Goal: Use online tool/utility

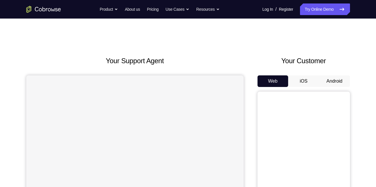
click at [327, 79] on button "Android" at bounding box center [334, 81] width 31 height 12
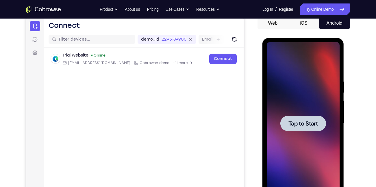
click at [294, 125] on span "Tap to Start" at bounding box center [304, 123] width 30 height 6
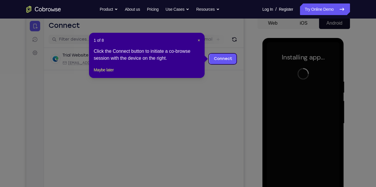
click at [197, 40] on header "1 of 8 ×" at bounding box center [147, 40] width 106 height 6
click at [201, 40] on div "1 of 8 × Click the Connect button to initiate a co-browse session with the devi…" at bounding box center [147, 55] width 116 height 45
click at [199, 40] on span "×" at bounding box center [199, 40] width 2 height 5
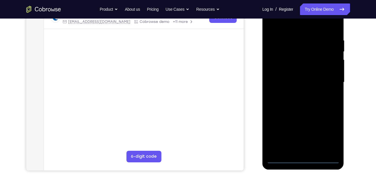
scroll to position [99, 0]
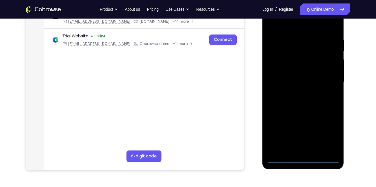
click at [302, 158] on div at bounding box center [303, 82] width 73 height 162
click at [327, 135] on div at bounding box center [303, 82] width 73 height 162
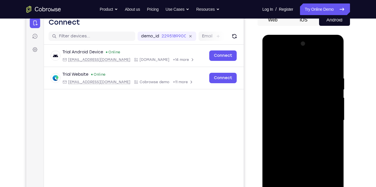
scroll to position [72, 0]
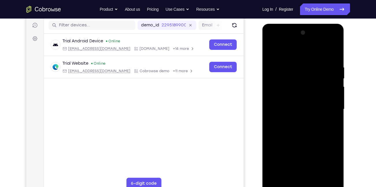
click at [303, 51] on div at bounding box center [303, 109] width 73 height 162
click at [331, 108] on div at bounding box center [303, 109] width 73 height 162
click at [298, 120] on div at bounding box center [303, 109] width 73 height 162
click at [289, 100] on div at bounding box center [303, 109] width 73 height 162
click at [290, 100] on div at bounding box center [303, 109] width 73 height 162
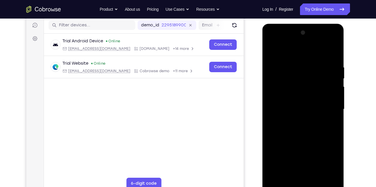
click at [293, 109] on div at bounding box center [303, 109] width 73 height 162
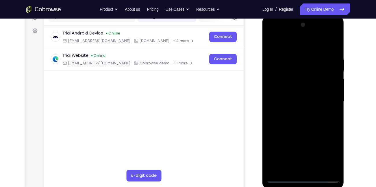
scroll to position [80, 0]
click at [333, 51] on div at bounding box center [303, 102] width 73 height 162
click at [316, 170] on div at bounding box center [303, 102] width 73 height 162
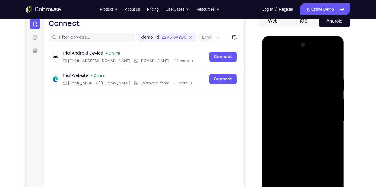
scroll to position [58, 0]
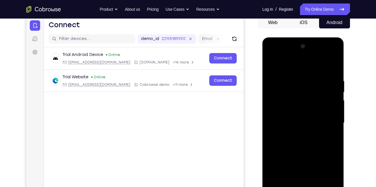
drag, startPoint x: 306, startPoint y: 71, endPoint x: 307, endPoint y: 37, distance: 34.1
click at [307, 37] on html "Online web based iOS Simulators and Android Emulators. Run iPhone, iPad, Mobile…" at bounding box center [304, 124] width 82 height 174
click at [302, 152] on div at bounding box center [303, 123] width 73 height 162
click at [272, 65] on div at bounding box center [303, 123] width 73 height 162
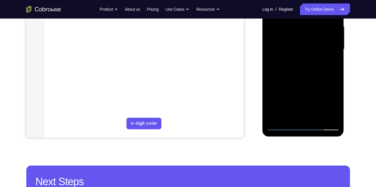
scroll to position [133, 0]
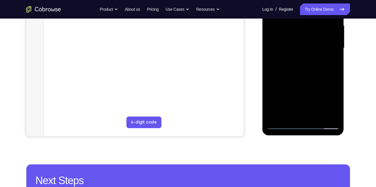
click at [289, 118] on div at bounding box center [303, 48] width 73 height 162
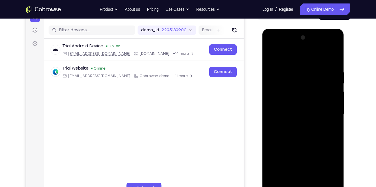
scroll to position [66, 0]
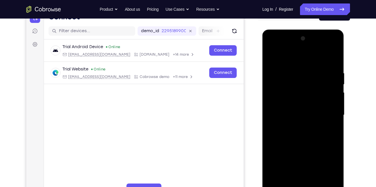
click at [288, 57] on div at bounding box center [303, 115] width 73 height 162
click at [295, 77] on div at bounding box center [303, 115] width 73 height 162
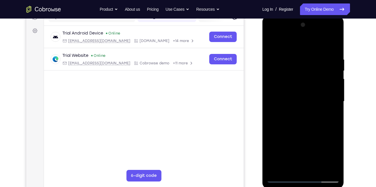
scroll to position [80, 0]
drag, startPoint x: 297, startPoint y: 84, endPoint x: 297, endPoint y: 68, distance: 16.2
click at [297, 68] on div at bounding box center [303, 101] width 73 height 162
drag, startPoint x: 303, startPoint y: 101, endPoint x: 303, endPoint y: 64, distance: 37.0
click at [303, 64] on div at bounding box center [303, 101] width 73 height 162
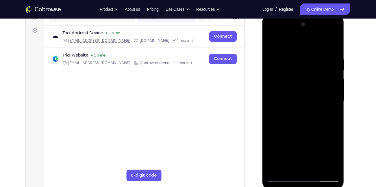
drag, startPoint x: 308, startPoint y: 112, endPoint x: 311, endPoint y: 68, distance: 44.1
click at [311, 68] on div at bounding box center [303, 101] width 73 height 162
click at [280, 98] on div at bounding box center [303, 101] width 73 height 162
click at [336, 62] on div at bounding box center [303, 101] width 73 height 162
click at [336, 59] on div at bounding box center [303, 101] width 73 height 162
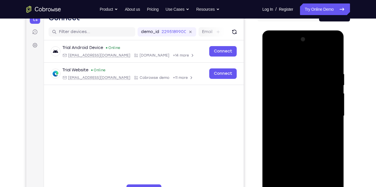
scroll to position [65, 0]
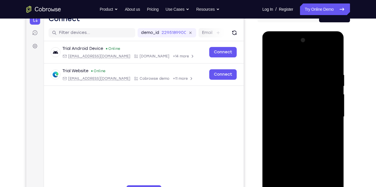
drag, startPoint x: 319, startPoint y: 86, endPoint x: 322, endPoint y: 91, distance: 6.0
click at [322, 91] on div at bounding box center [303, 117] width 73 height 162
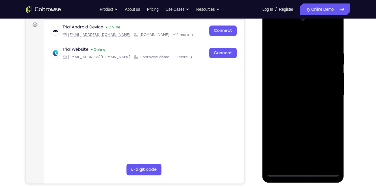
scroll to position [89, 0]
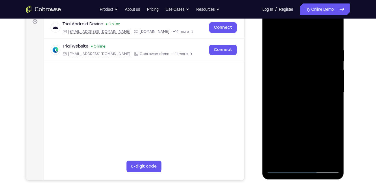
drag, startPoint x: 317, startPoint y: 71, endPoint x: 321, endPoint y: 90, distance: 20.2
click at [321, 90] on div at bounding box center [303, 92] width 73 height 162
click at [334, 84] on div at bounding box center [303, 92] width 73 height 162
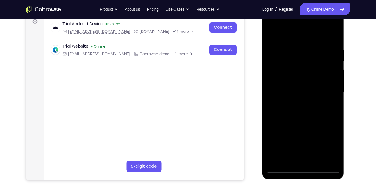
click at [334, 84] on div at bounding box center [303, 92] width 73 height 162
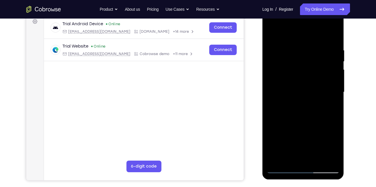
click at [270, 81] on div at bounding box center [303, 92] width 73 height 162
click at [337, 83] on div at bounding box center [303, 92] width 73 height 162
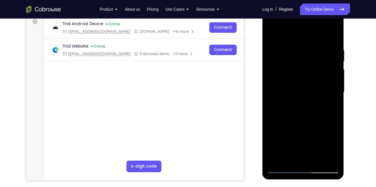
click at [337, 83] on div at bounding box center [303, 92] width 73 height 162
click at [302, 85] on div at bounding box center [303, 92] width 73 height 162
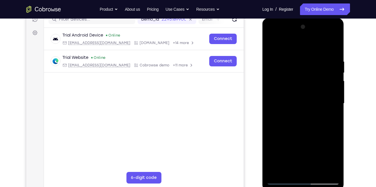
scroll to position [76, 0]
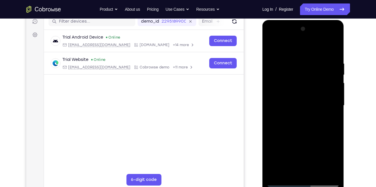
click at [271, 47] on div at bounding box center [303, 105] width 73 height 162
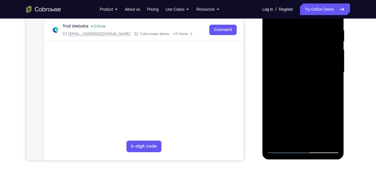
scroll to position [110, 0]
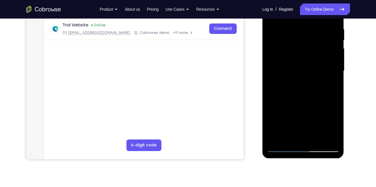
drag, startPoint x: 300, startPoint y: 113, endPoint x: 299, endPoint y: 59, distance: 53.8
click at [299, 59] on div at bounding box center [303, 71] width 73 height 162
drag, startPoint x: 294, startPoint y: 92, endPoint x: 293, endPoint y: 61, distance: 30.4
click at [293, 61] on div at bounding box center [303, 71] width 73 height 162
click at [278, 78] on div at bounding box center [303, 71] width 73 height 162
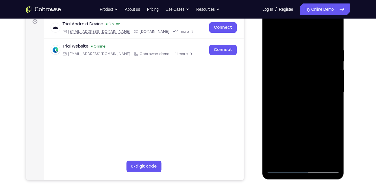
scroll to position [88, 0]
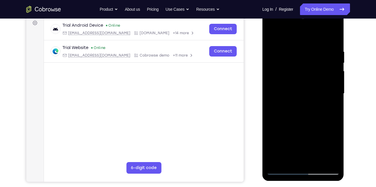
click at [299, 67] on div at bounding box center [303, 93] width 73 height 162
drag, startPoint x: 299, startPoint y: 90, endPoint x: 299, endPoint y: 67, distance: 22.6
click at [299, 67] on div at bounding box center [303, 93] width 73 height 162
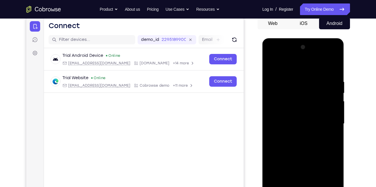
scroll to position [57, 0]
click at [272, 124] on div at bounding box center [303, 124] width 73 height 162
click at [272, 64] on div at bounding box center [303, 124] width 73 height 162
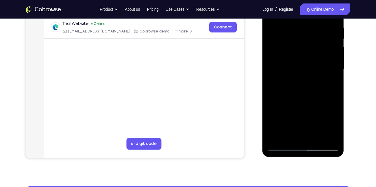
drag, startPoint x: 301, startPoint y: 116, endPoint x: 304, endPoint y: 61, distance: 55.0
click at [304, 61] on div at bounding box center [303, 69] width 73 height 162
click at [306, 84] on div at bounding box center [303, 69] width 73 height 162
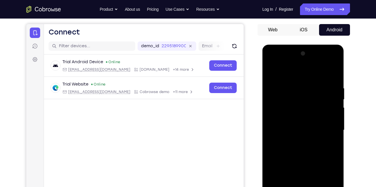
scroll to position [51, 0]
click at [287, 93] on div at bounding box center [303, 130] width 73 height 162
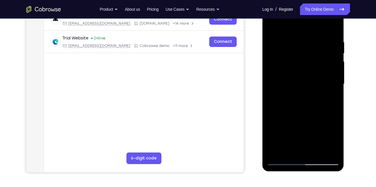
scroll to position [102, 0]
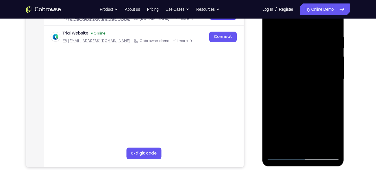
click at [271, 103] on div at bounding box center [303, 79] width 73 height 162
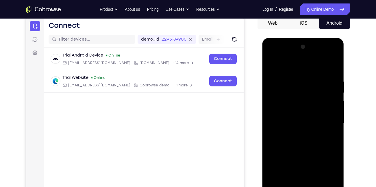
scroll to position [58, 0]
click at [271, 66] on div at bounding box center [303, 124] width 73 height 162
click at [335, 65] on div at bounding box center [303, 124] width 73 height 162
drag, startPoint x: 288, startPoint y: 96, endPoint x: 318, endPoint y: 167, distance: 77.0
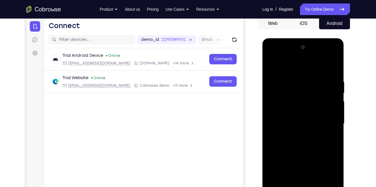
click at [318, 167] on div at bounding box center [303, 124] width 73 height 162
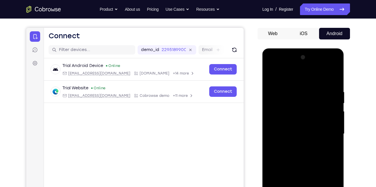
scroll to position [47, 0]
click at [279, 76] on div at bounding box center [303, 134] width 73 height 162
click at [291, 96] on div at bounding box center [303, 134] width 73 height 162
drag, startPoint x: 302, startPoint y: 102, endPoint x: 306, endPoint y: 120, distance: 19.2
click at [306, 120] on div at bounding box center [303, 134] width 73 height 162
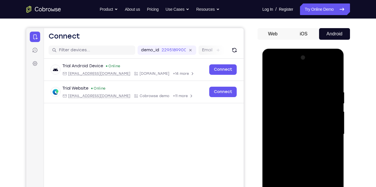
click at [276, 93] on div at bounding box center [303, 134] width 73 height 162
click at [273, 78] on div at bounding box center [303, 134] width 73 height 162
click at [274, 91] on div at bounding box center [303, 134] width 73 height 162
drag, startPoint x: 308, startPoint y: 124, endPoint x: 297, endPoint y: 70, distance: 55.0
click at [297, 70] on div at bounding box center [303, 134] width 73 height 162
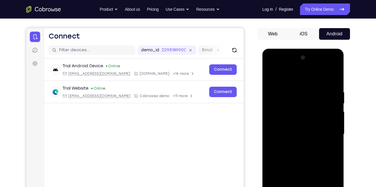
drag, startPoint x: 303, startPoint y: 133, endPoint x: 298, endPoint y: 86, distance: 47.4
click at [298, 86] on div at bounding box center [303, 134] width 73 height 162
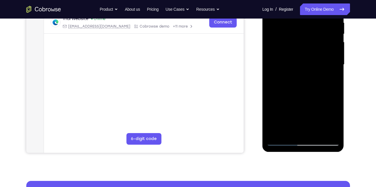
scroll to position [118, 0]
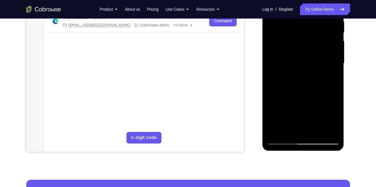
click at [276, 116] on div at bounding box center [303, 63] width 73 height 162
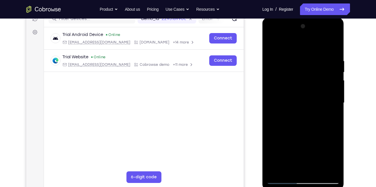
scroll to position [78, 0]
click at [334, 43] on div at bounding box center [303, 103] width 73 height 162
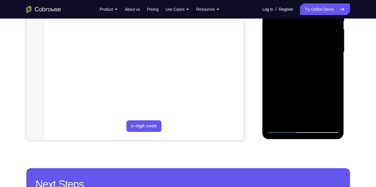
scroll to position [130, 0]
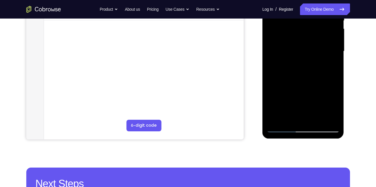
click at [272, 119] on div at bounding box center [303, 51] width 73 height 162
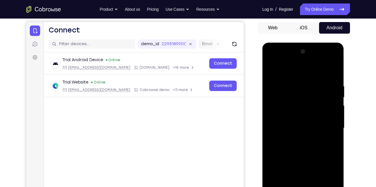
scroll to position [59, 0]
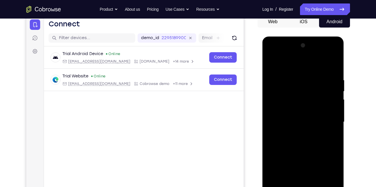
click at [293, 77] on div at bounding box center [303, 122] width 73 height 162
click at [332, 65] on div at bounding box center [303, 122] width 73 height 162
drag, startPoint x: 332, startPoint y: 79, endPoint x: 276, endPoint y: 81, distance: 56.7
click at [276, 81] on div at bounding box center [303, 122] width 73 height 162
drag, startPoint x: 321, startPoint y: 72, endPoint x: 262, endPoint y: 75, distance: 59.1
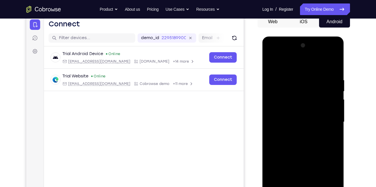
click at [263, 75] on html "Online web based iOS Simulators and Android Emulators. Run iPhone, iPad, Mobile…" at bounding box center [304, 123] width 82 height 174
drag, startPoint x: 324, startPoint y: 78, endPoint x: 272, endPoint y: 74, distance: 52.7
click at [272, 74] on div at bounding box center [303, 122] width 73 height 162
drag, startPoint x: 335, startPoint y: 79, endPoint x: 273, endPoint y: 78, distance: 61.6
click at [273, 78] on div at bounding box center [303, 122] width 73 height 162
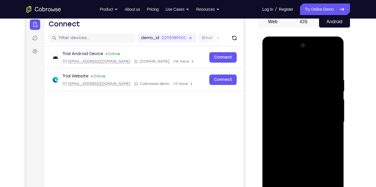
click at [290, 73] on div at bounding box center [303, 122] width 73 height 162
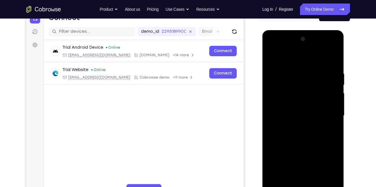
scroll to position [66, 0]
click at [328, 104] on div at bounding box center [303, 115] width 73 height 162
click at [269, 104] on div at bounding box center [303, 115] width 73 height 162
click at [335, 73] on div at bounding box center [303, 115] width 73 height 162
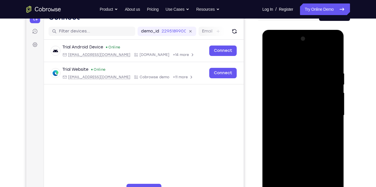
click at [335, 73] on div at bounding box center [303, 115] width 73 height 162
click at [332, 80] on div at bounding box center [303, 115] width 73 height 162
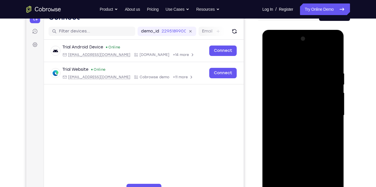
click at [333, 58] on div at bounding box center [303, 115] width 73 height 162
drag, startPoint x: 322, startPoint y: 68, endPoint x: 264, endPoint y: 64, distance: 57.7
click at [264, 64] on div at bounding box center [304, 116] width 82 height 172
drag, startPoint x: 314, startPoint y: 70, endPoint x: 257, endPoint y: 64, distance: 57.0
click at [263, 64] on html "Online web based iOS Simulators and Android Emulators. Run iPhone, iPad, Mobile…" at bounding box center [304, 117] width 82 height 174
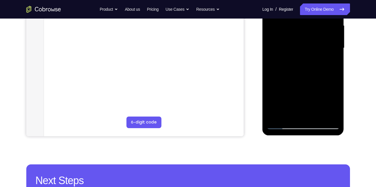
scroll to position [134, 0]
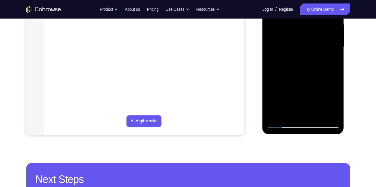
click at [289, 116] on div at bounding box center [303, 47] width 73 height 162
click at [317, 114] on div at bounding box center [303, 47] width 73 height 162
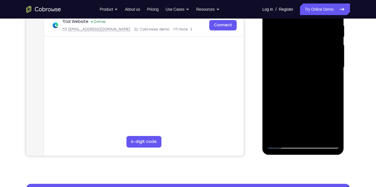
scroll to position [113, 0]
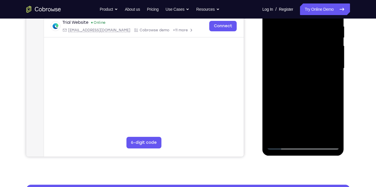
click at [329, 57] on div at bounding box center [303, 68] width 73 height 162
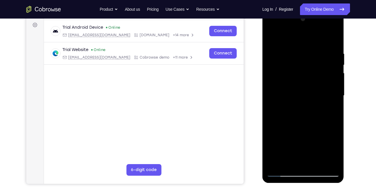
scroll to position [86, 0]
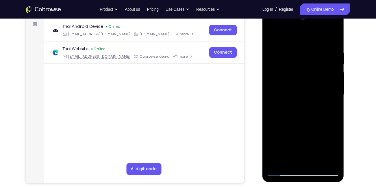
click at [272, 34] on div at bounding box center [303, 95] width 73 height 162
click at [272, 37] on div at bounding box center [303, 95] width 73 height 162
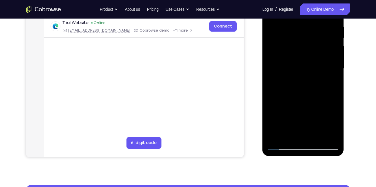
scroll to position [113, 0]
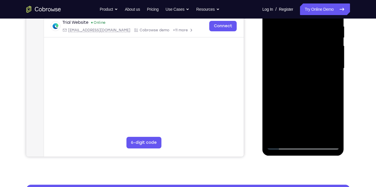
click at [288, 137] on div at bounding box center [303, 68] width 73 height 162
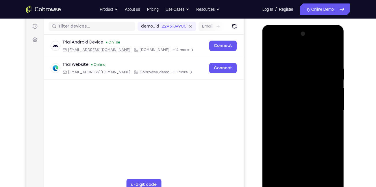
scroll to position [70, 0]
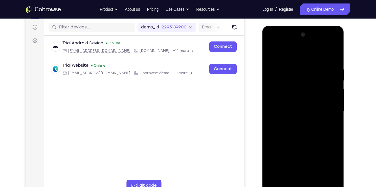
click at [286, 54] on div at bounding box center [303, 111] width 73 height 162
click at [292, 62] on div at bounding box center [303, 111] width 73 height 162
drag, startPoint x: 327, startPoint y: 108, endPoint x: 316, endPoint y: 56, distance: 53.5
click at [316, 56] on div at bounding box center [303, 111] width 73 height 162
drag, startPoint x: 309, startPoint y: 75, endPoint x: 312, endPoint y: 67, distance: 9.1
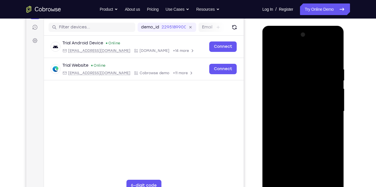
click at [312, 67] on div at bounding box center [303, 111] width 73 height 162
drag, startPoint x: 294, startPoint y: 73, endPoint x: 297, endPoint y: 85, distance: 12.5
click at [297, 85] on div at bounding box center [303, 111] width 73 height 162
click at [275, 69] on div at bounding box center [303, 111] width 73 height 162
click at [325, 96] on div at bounding box center [303, 111] width 73 height 162
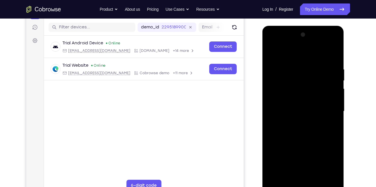
click at [335, 94] on div at bounding box center [303, 111] width 73 height 162
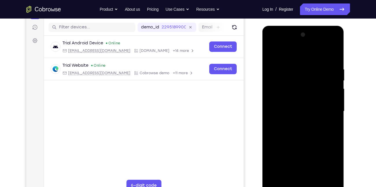
click at [335, 94] on div at bounding box center [303, 111] width 73 height 162
click at [271, 93] on div at bounding box center [303, 111] width 73 height 162
click at [330, 97] on div at bounding box center [303, 111] width 73 height 162
click at [332, 35] on div at bounding box center [303, 111] width 73 height 162
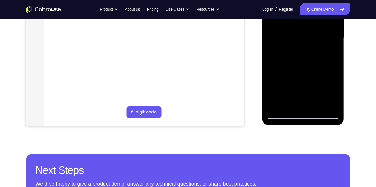
scroll to position [143, 0]
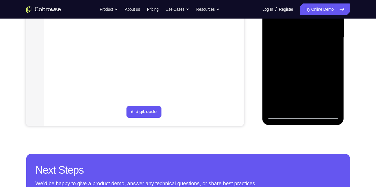
click at [275, 106] on div at bounding box center [303, 38] width 73 height 162
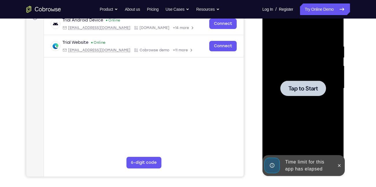
scroll to position [93, 0]
